Goal: Task Accomplishment & Management: Manage account settings

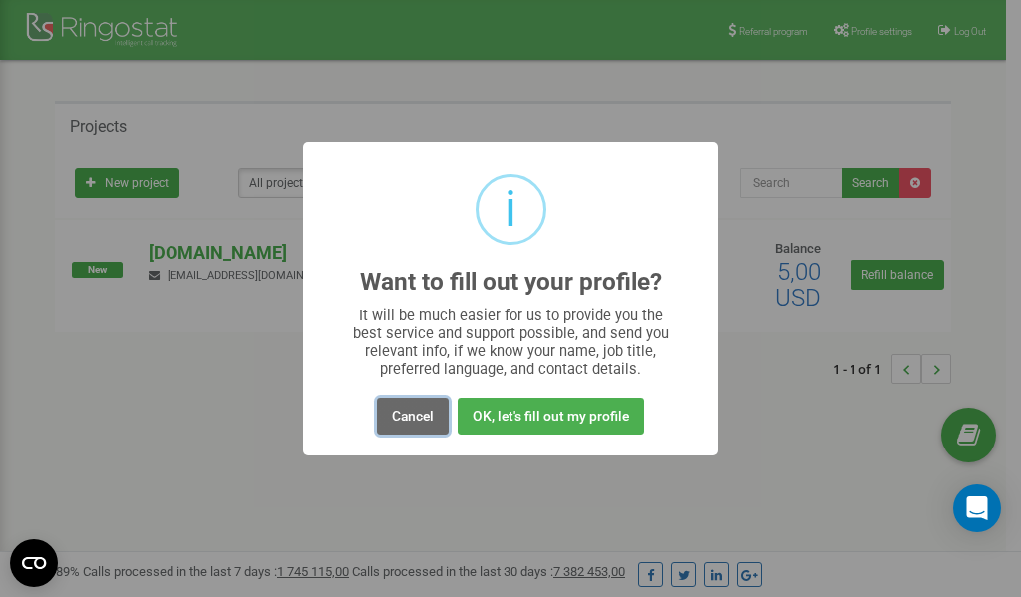
click at [411, 420] on button "Cancel" at bounding box center [413, 416] width 72 height 37
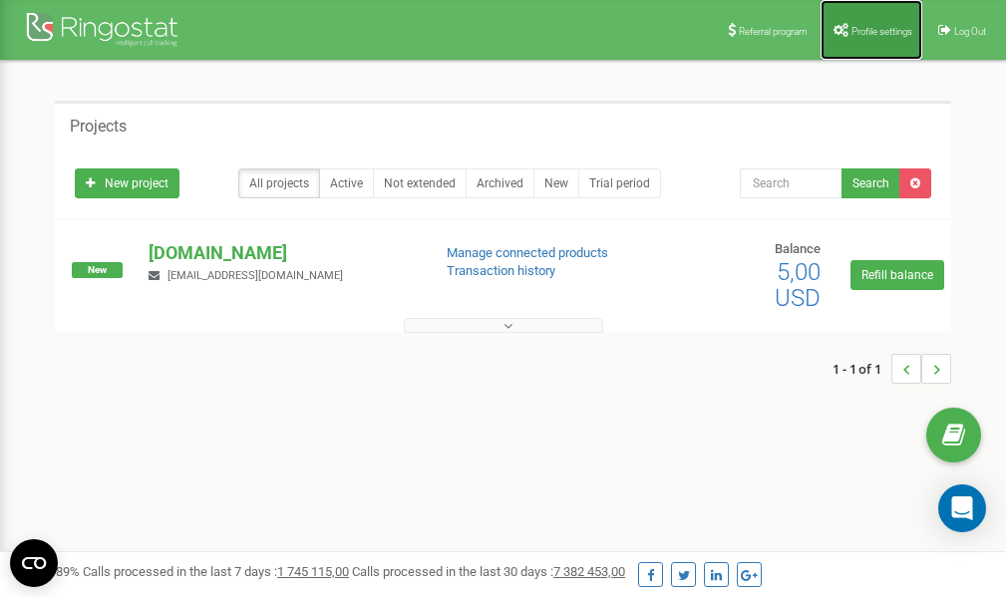
click at [881, 32] on span "Profile settings" at bounding box center [882, 31] width 61 height 11
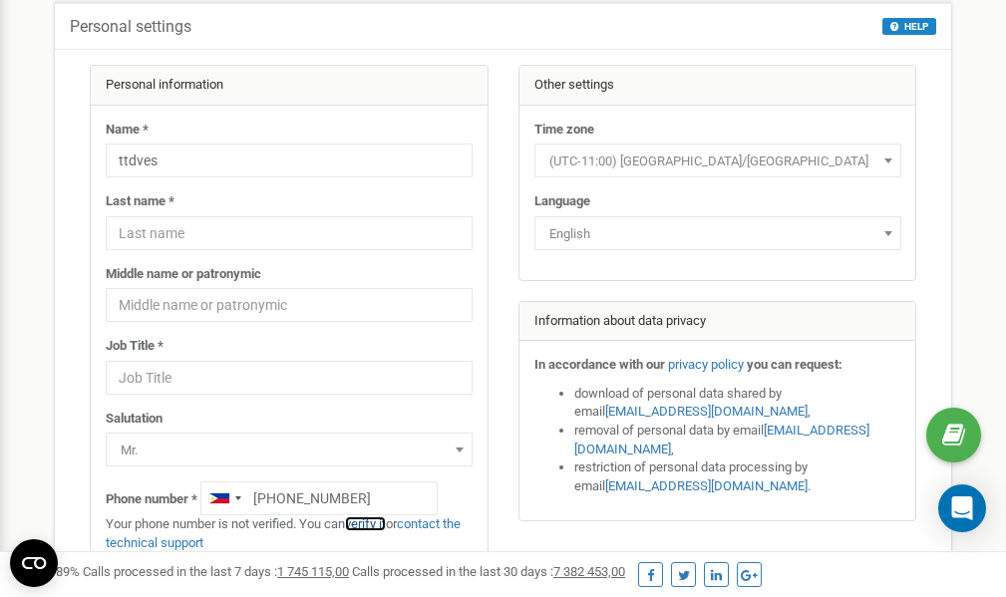
click at [371, 528] on link "verify it" at bounding box center [365, 524] width 41 height 15
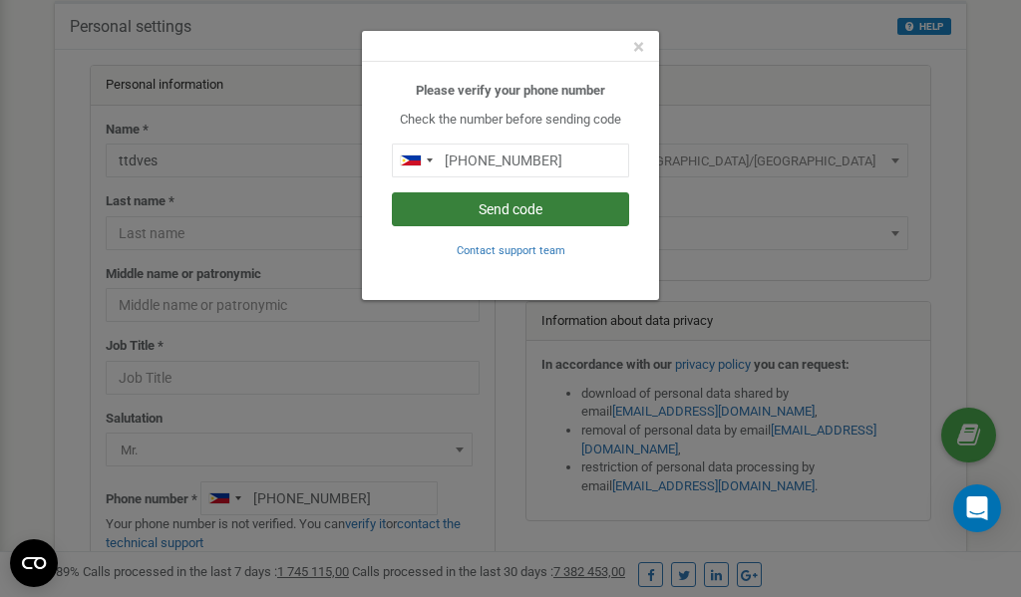
click at [531, 206] on button "Send code" at bounding box center [510, 209] width 237 height 34
